Goal: Transaction & Acquisition: Purchase product/service

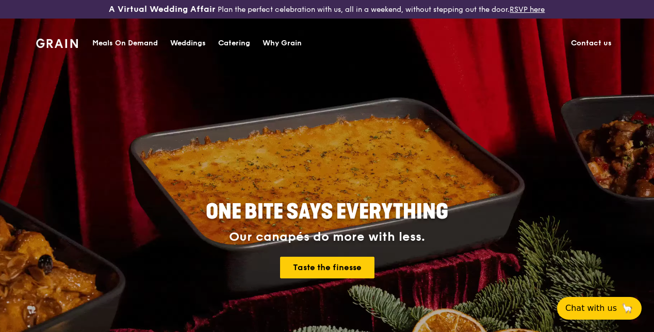
click at [132, 46] on div "Meals On Demand" at bounding box center [125, 43] width 66 height 31
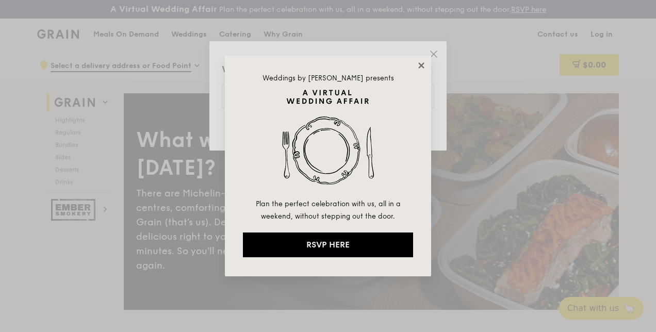
click at [418, 62] on icon at bounding box center [421, 65] width 9 height 9
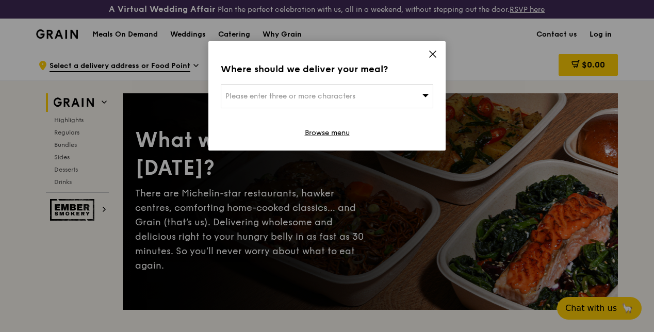
click at [437, 51] on icon at bounding box center [432, 54] width 9 height 9
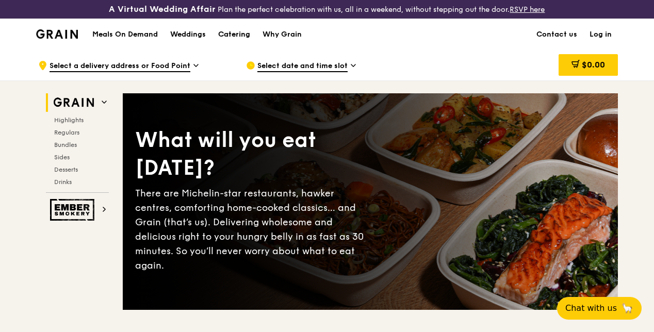
click at [236, 42] on div "Catering" at bounding box center [234, 34] width 32 height 31
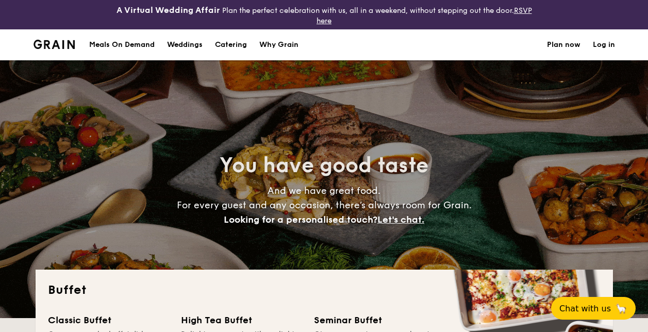
select select
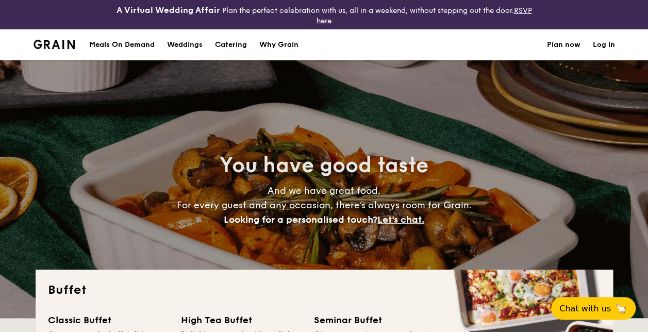
click at [116, 50] on div "Meals On Demand" at bounding box center [122, 44] width 66 height 31
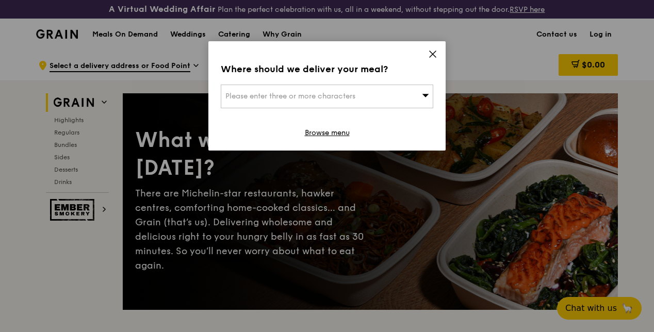
click at [430, 52] on icon at bounding box center [432, 54] width 9 height 9
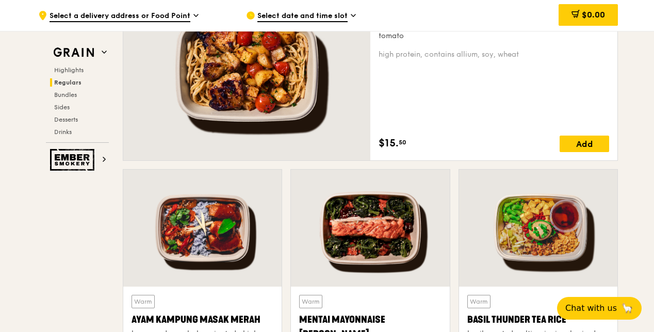
scroll to position [825, 0]
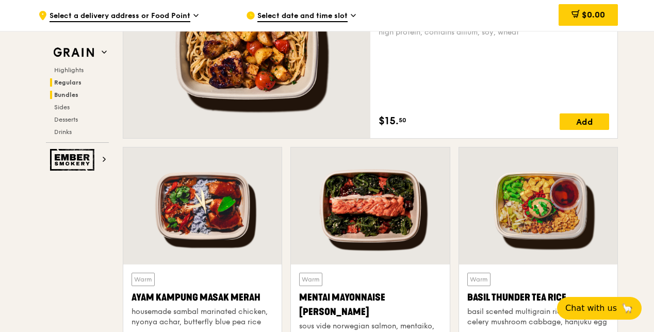
click at [73, 94] on span "Bundles" at bounding box center [66, 94] width 24 height 7
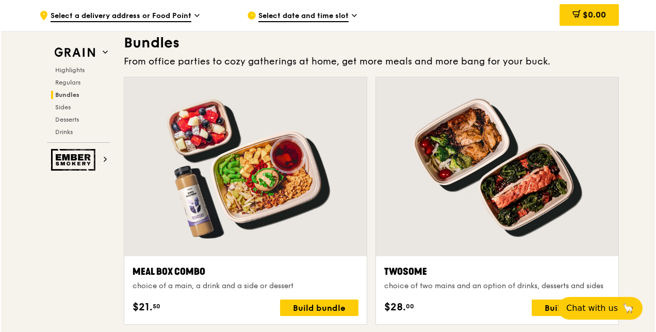
scroll to position [1562, 0]
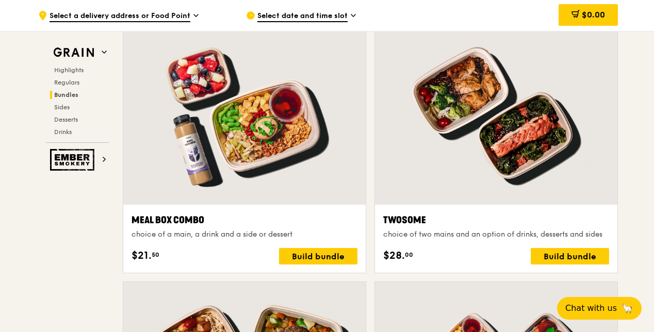
click at [287, 237] on div "choice of a main, a drink and a side or dessert" at bounding box center [245, 235] width 226 height 10
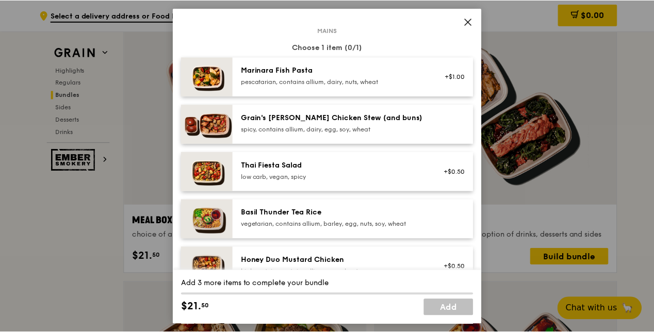
scroll to position [0, 0]
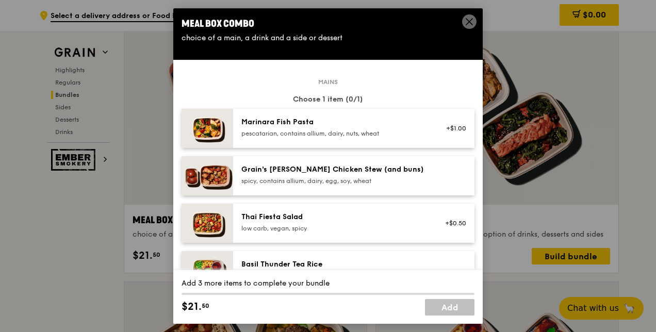
click at [469, 25] on icon at bounding box center [469, 21] width 9 height 9
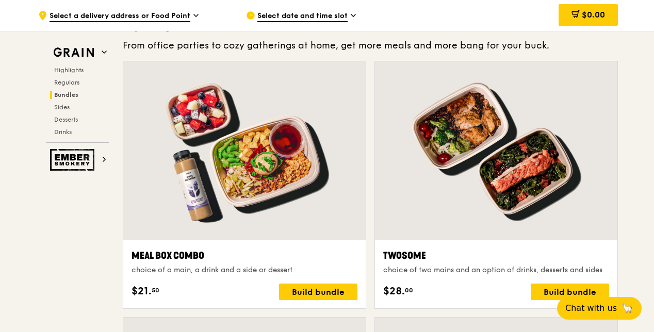
scroll to position [1511, 0]
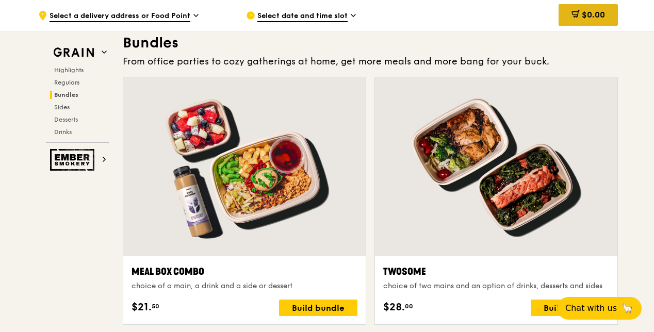
drag, startPoint x: 631, startPoint y: 58, endPoint x: 603, endPoint y: 13, distance: 53.1
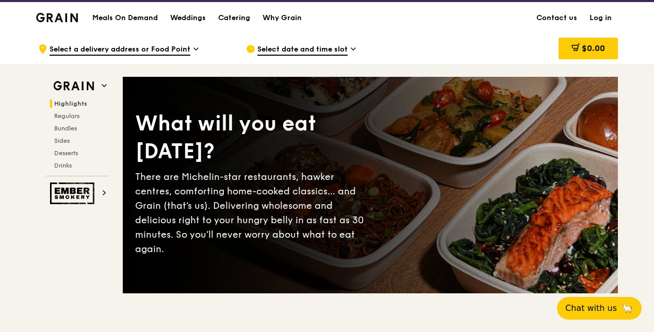
scroll to position [0, 0]
